Goal: Find specific page/section: Find specific page/section

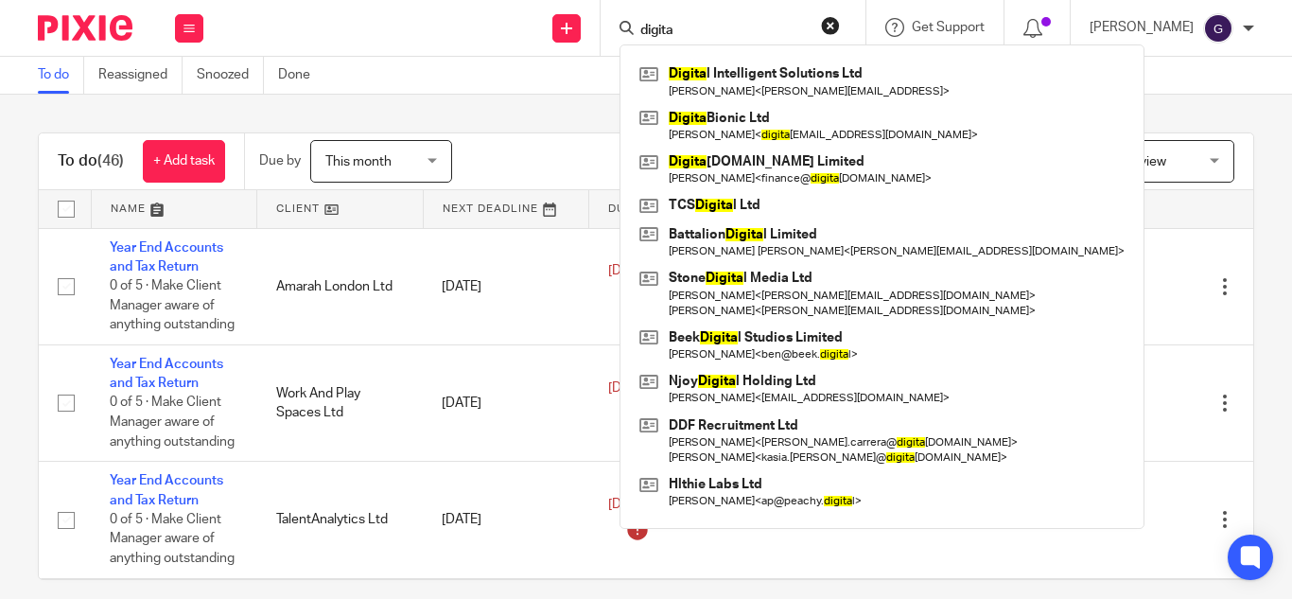
click at [653, 25] on div "digita Digita l Intelligent Solutions Ltd [PERSON_NAME] < [PERSON_NAME][EMAIL_A…" at bounding box center [733, 28] width 265 height 56
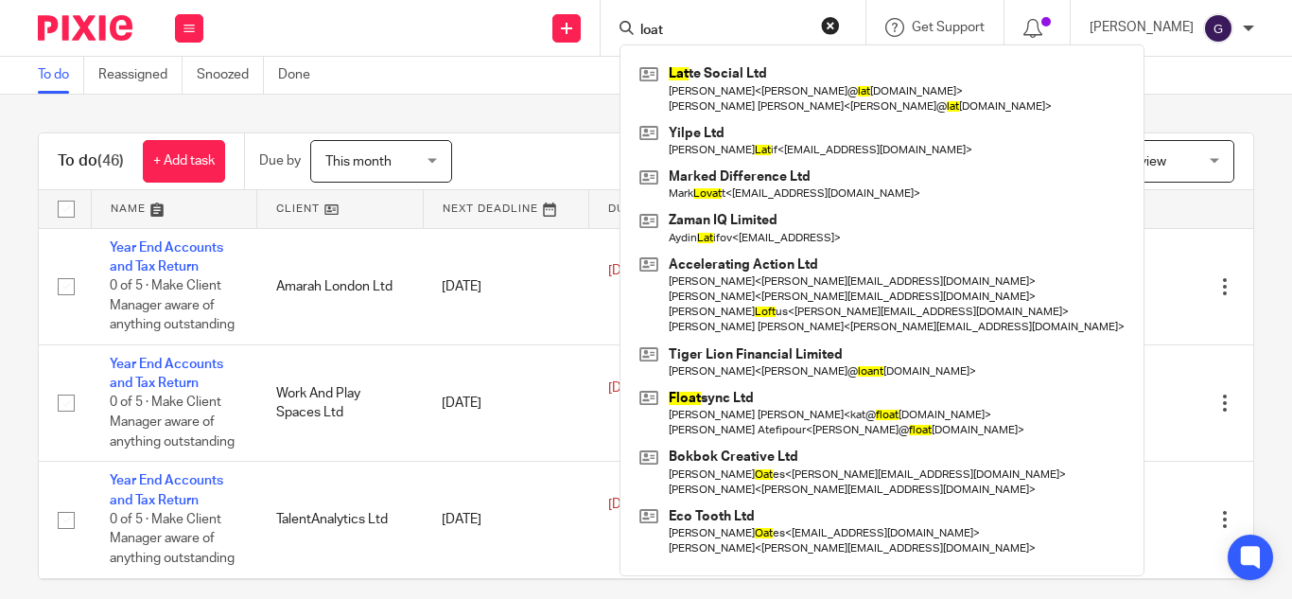
click at [685, 31] on input "loat" at bounding box center [723, 31] width 170 height 17
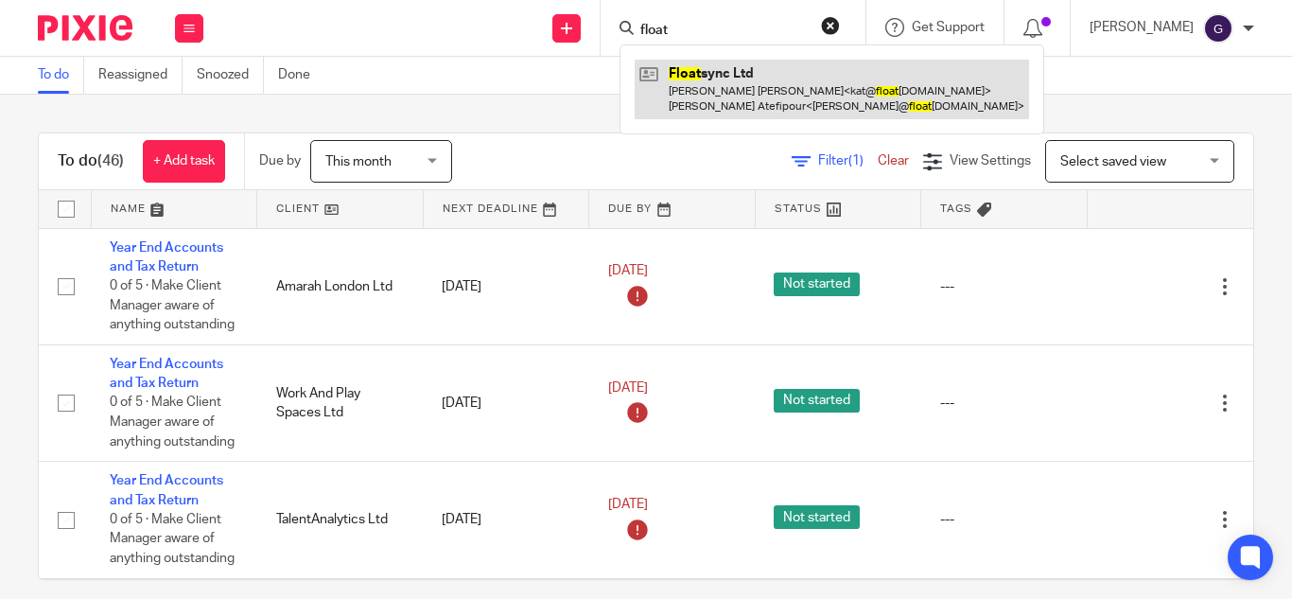
type input "float"
click at [756, 96] on link at bounding box center [832, 89] width 394 height 59
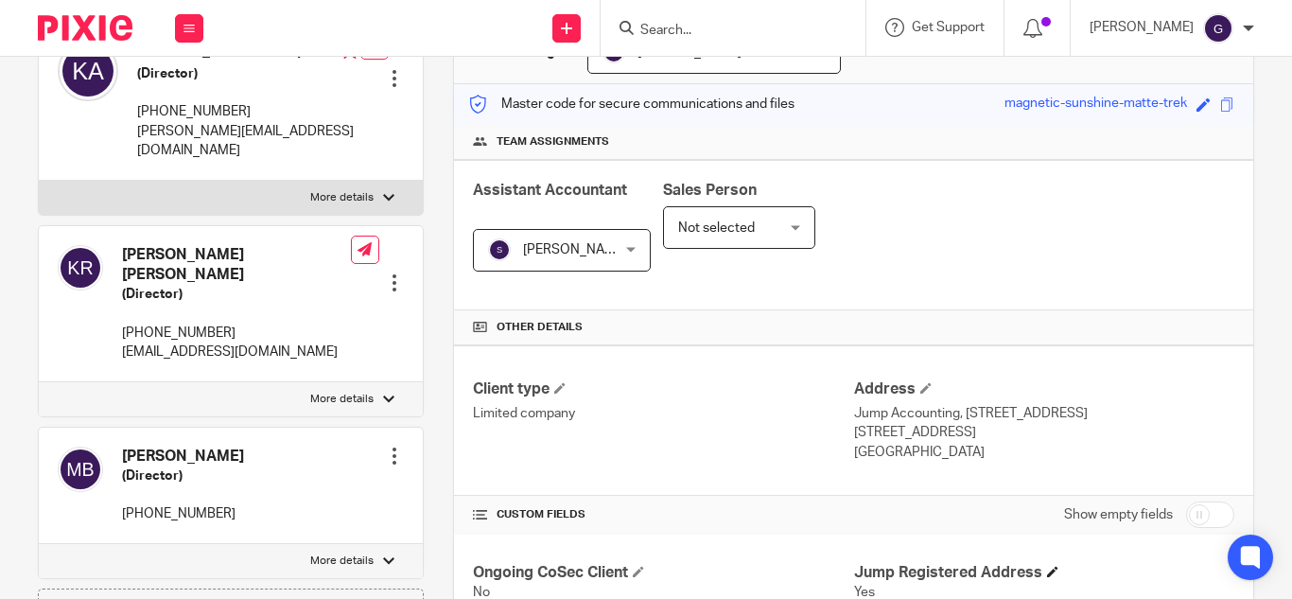
scroll to position [378, 0]
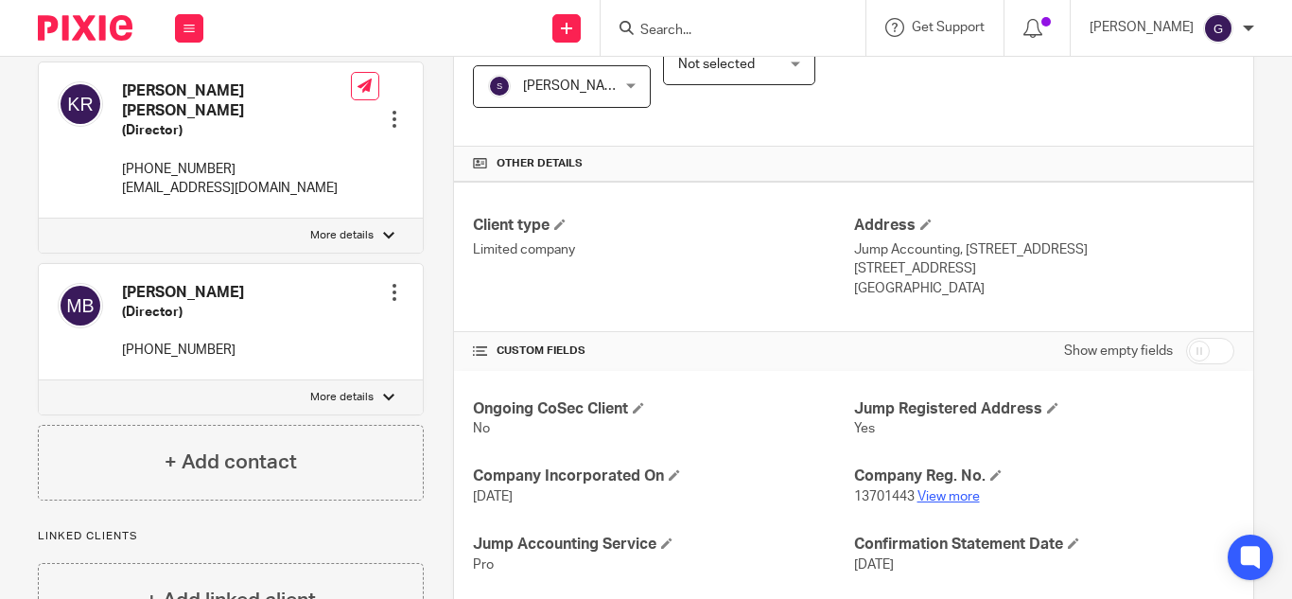
click at [951, 493] on link "View more" at bounding box center [948, 496] width 62 height 13
